Goal: Connect with others: Connect with others

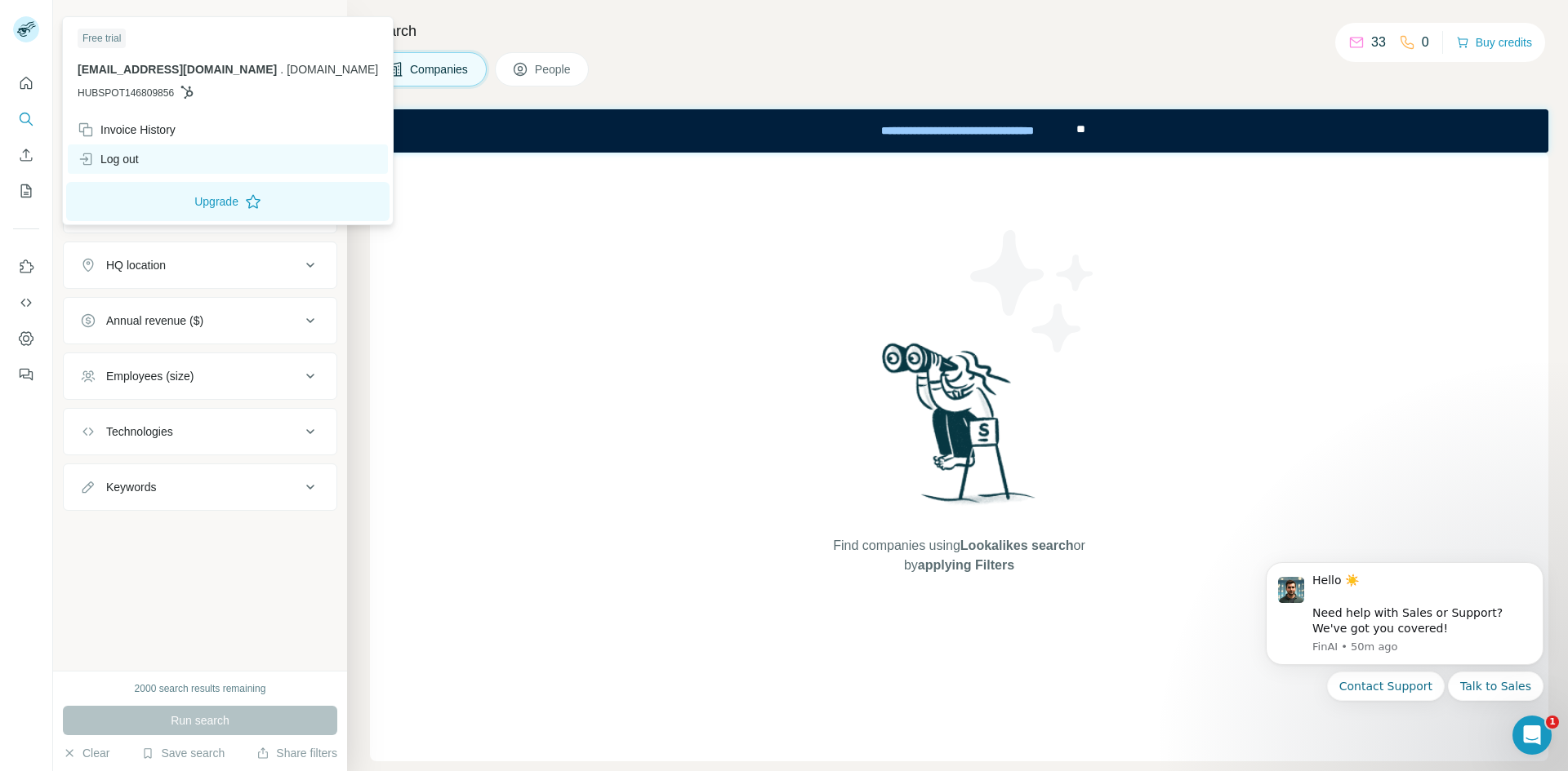
click at [137, 167] on div "Log out" at bounding box center [108, 159] width 61 height 17
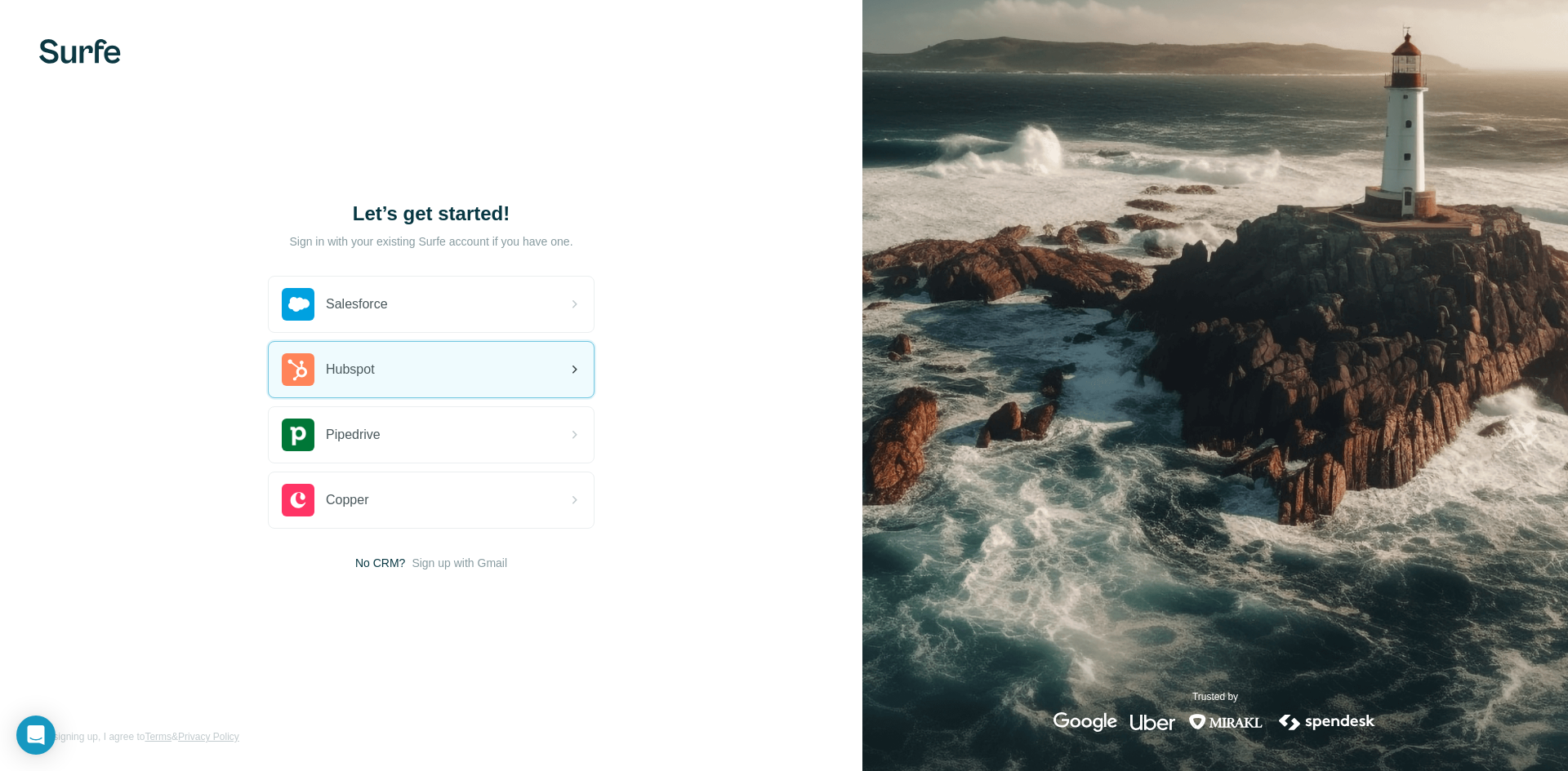
click at [391, 387] on div "Hubspot" at bounding box center [431, 369] width 325 height 56
